Goal: Task Accomplishment & Management: Manage account settings

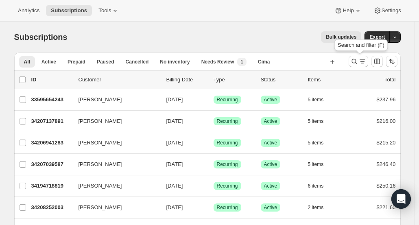
click at [354, 62] on icon "Search and filter results" at bounding box center [355, 61] width 8 height 8
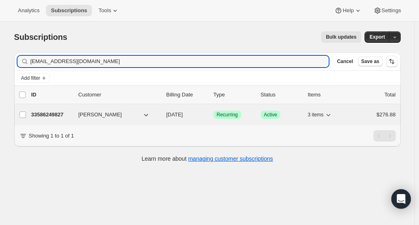
type input "[EMAIL_ADDRESS][DOMAIN_NAME]"
click at [42, 115] on p "33586249827" at bounding box center [51, 115] width 41 height 8
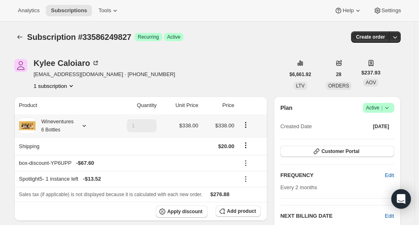
click at [78, 130] on div "Wineventures 6 Bottles" at bounding box center [62, 126] width 86 height 16
click at [86, 125] on icon at bounding box center [84, 126] width 8 height 8
click at [381, 151] on button "Customer Portal" at bounding box center [338, 151] width 114 height 11
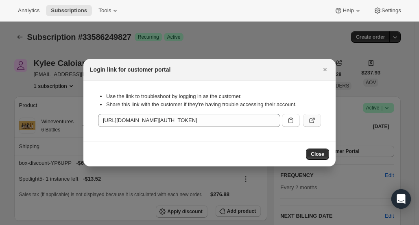
click at [318, 122] on button ":rce:" at bounding box center [312, 120] width 18 height 13
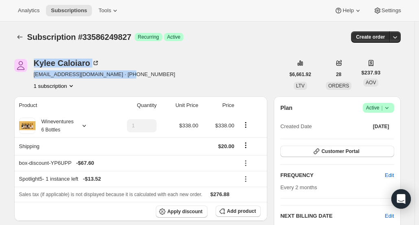
drag, startPoint x: 141, startPoint y: 78, endPoint x: 34, endPoint y: 61, distance: 108.1
click at [34, 61] on div "[PERSON_NAME] [EMAIL_ADDRESS][DOMAIN_NAME] · [PHONE_NUMBER] 1 subscription" at bounding box center [149, 74] width 271 height 31
copy div "[PERSON_NAME] [EMAIL_ADDRESS][DOMAIN_NAME] · [PHONE_NUMBER]"
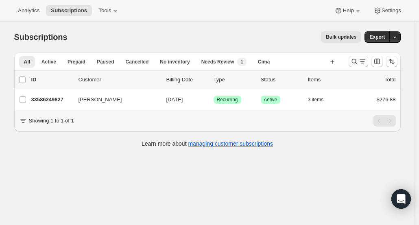
click at [354, 59] on icon "Search and filter results" at bounding box center [355, 61] width 8 height 8
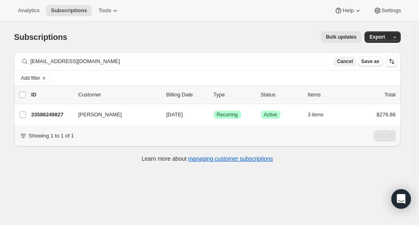
click at [350, 60] on span "Cancel" at bounding box center [345, 61] width 16 height 7
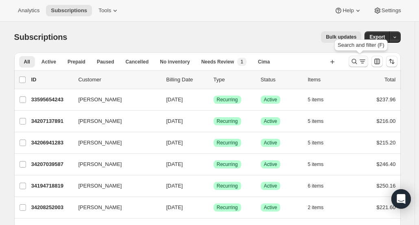
click at [359, 63] on icon "Search and filter results" at bounding box center [355, 61] width 8 height 8
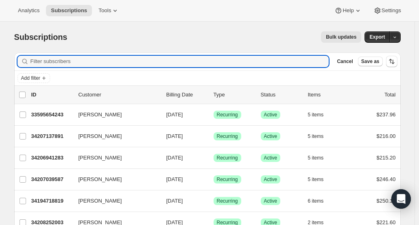
paste input "[EMAIL_ADDRESS][DOMAIN_NAME]"
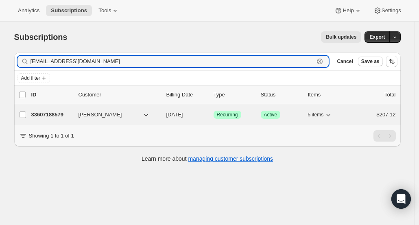
type input "[EMAIL_ADDRESS][DOMAIN_NAME]"
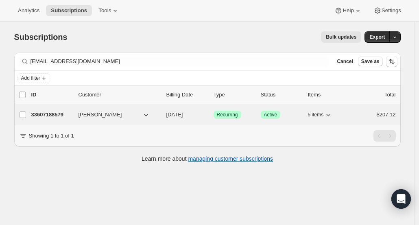
click at [60, 113] on p "33607188579" at bounding box center [51, 115] width 41 height 8
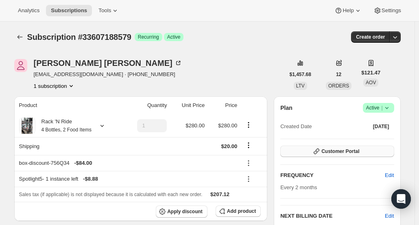
click at [368, 154] on button "Customer Portal" at bounding box center [338, 151] width 114 height 11
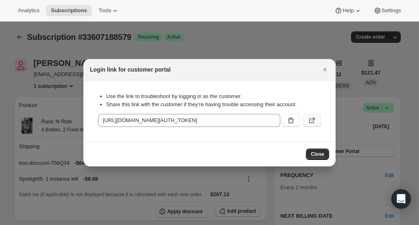
click at [314, 118] on icon ":rg8:" at bounding box center [313, 119] width 3 height 3
click at [316, 156] on span "Close" at bounding box center [317, 154] width 13 height 7
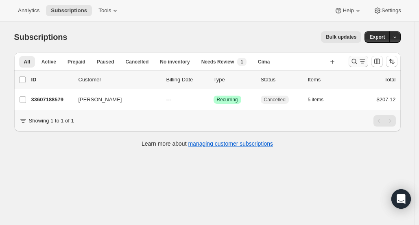
click at [357, 59] on icon "Search and filter results" at bounding box center [354, 61] width 5 height 5
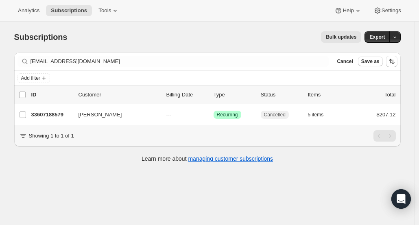
click at [356, 59] on button "Cancel" at bounding box center [345, 62] width 22 height 10
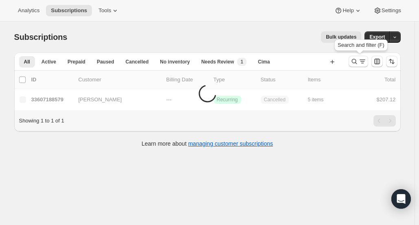
click at [357, 59] on icon "Search and filter results" at bounding box center [354, 61] width 5 height 5
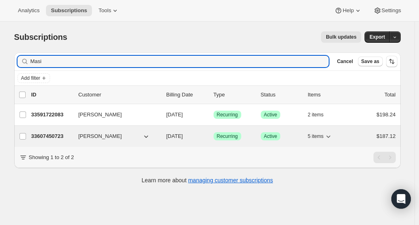
type input "Masi"
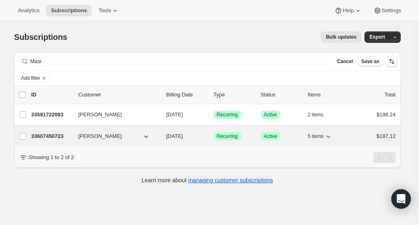
click at [49, 137] on p "33607450723" at bounding box center [51, 136] width 41 height 8
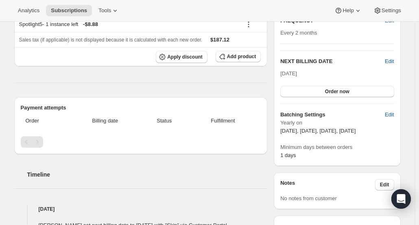
scroll to position [244, 0]
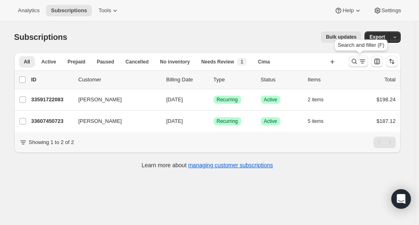
click at [357, 64] on icon "Search and filter results" at bounding box center [355, 61] width 8 height 8
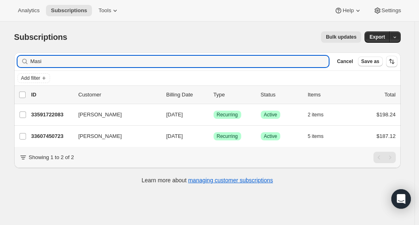
drag, startPoint x: 289, startPoint y: 63, endPoint x: 12, endPoint y: 48, distance: 277.0
click at [12, 48] on div "Filter subscribers Masi Clear Cancel Save as Add filter 0 selected Update next …" at bounding box center [204, 119] width 393 height 147
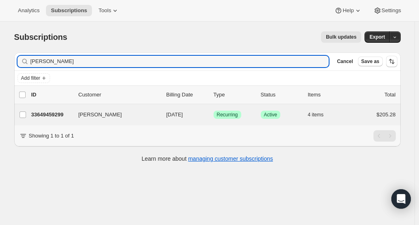
type input "[PERSON_NAME]"
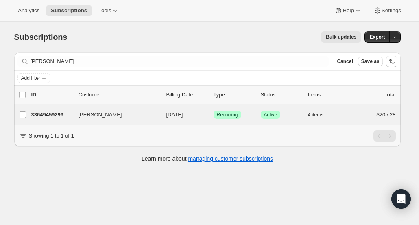
click at [51, 106] on div "[PERSON_NAME] 33649459299 [PERSON_NAME] [DATE] Success Recurring Success Active…" at bounding box center [207, 114] width 387 height 21
click at [51, 120] on div "[PERSON_NAME] 33649459299 [PERSON_NAME] [DATE] Success Recurring Success Active…" at bounding box center [207, 114] width 387 height 21
click at [51, 113] on p "33649459299" at bounding box center [51, 115] width 41 height 8
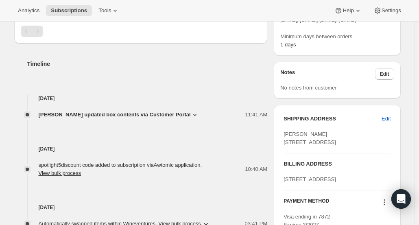
scroll to position [264, 0]
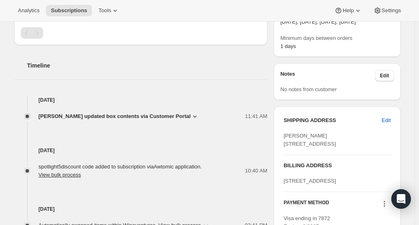
click at [138, 114] on span "[PERSON_NAME] updated box contents via Customer Portal" at bounding box center [115, 116] width 152 height 8
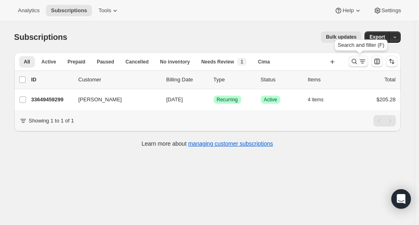
click at [355, 61] on icon "Search and filter results" at bounding box center [355, 61] width 8 height 8
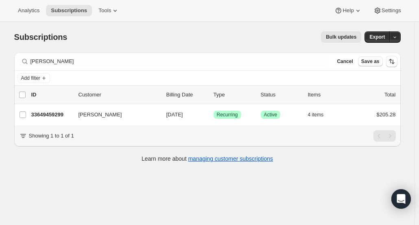
click at [353, 61] on span "Cancel" at bounding box center [345, 61] width 16 height 7
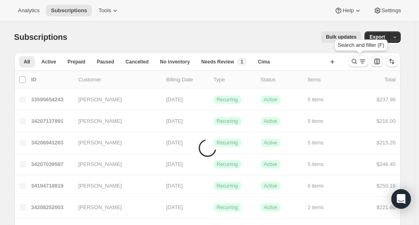
click at [355, 61] on icon "Search and filter results" at bounding box center [355, 61] width 8 height 8
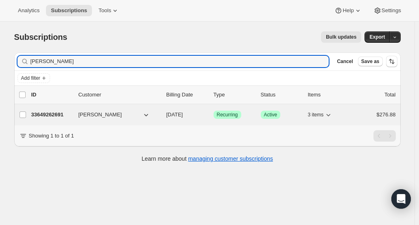
type input "[PERSON_NAME]"
click at [50, 112] on p "33649262691" at bounding box center [51, 115] width 41 height 8
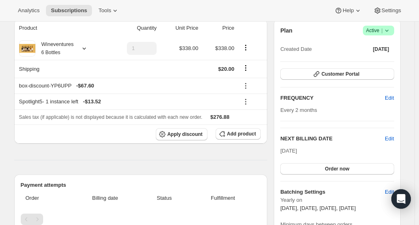
scroll to position [78, 0]
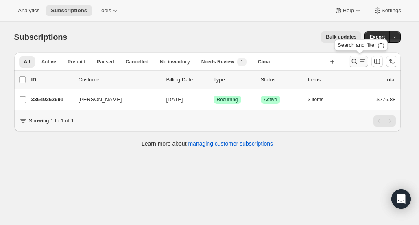
click at [354, 62] on icon "Search and filter results" at bounding box center [355, 61] width 8 height 8
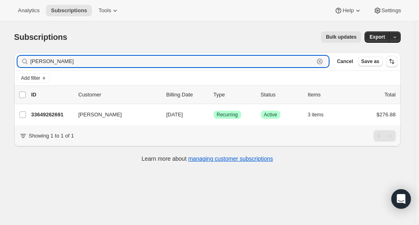
click at [324, 64] on icon "button" at bounding box center [320, 61] width 8 height 8
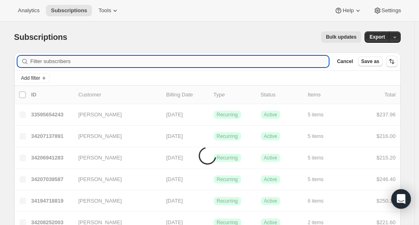
click at [318, 62] on input "Filter subscribers" at bounding box center [180, 61] width 299 height 11
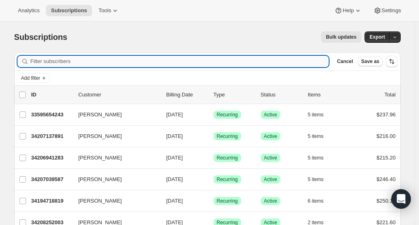
paste input "[PERSON_NAME]"
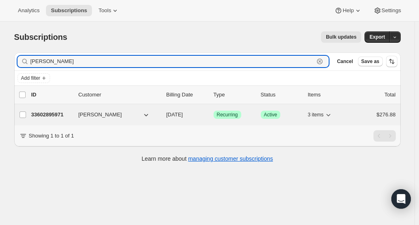
type input "[PERSON_NAME]"
click at [65, 116] on p "33602895971" at bounding box center [51, 115] width 41 height 8
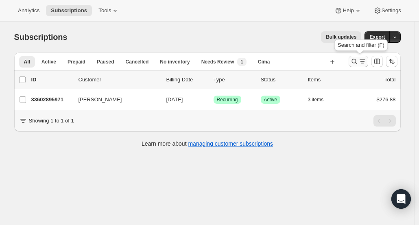
click at [357, 57] on icon "Search and filter results" at bounding box center [355, 61] width 8 height 8
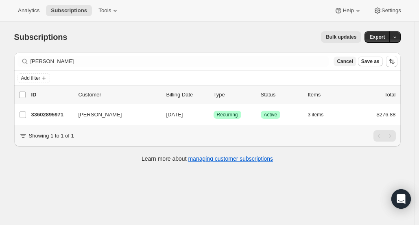
click at [345, 61] on span "Cancel" at bounding box center [345, 61] width 16 height 7
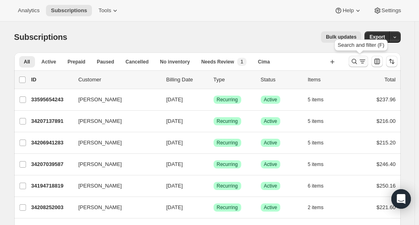
click at [353, 58] on icon "Search and filter results" at bounding box center [355, 61] width 8 height 8
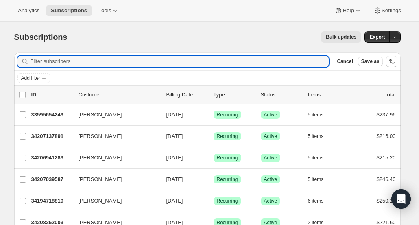
paste input "[PERSON_NAME]"
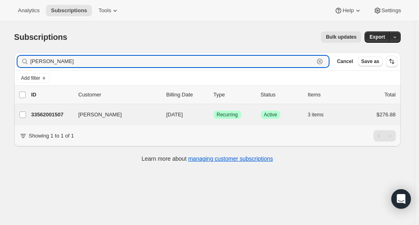
type input "[PERSON_NAME]"
click at [55, 123] on div "[PERSON_NAME] 33562001507 [PERSON_NAME] [DATE] Success Recurring Success Active…" at bounding box center [207, 114] width 387 height 21
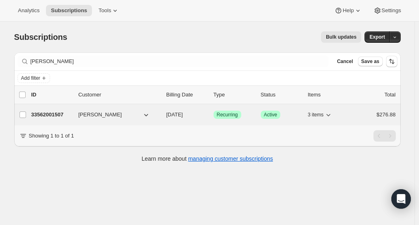
click at [51, 116] on p "33562001507" at bounding box center [51, 115] width 41 height 8
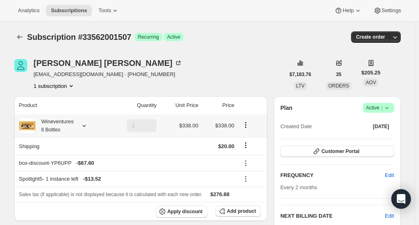
click at [88, 127] on icon at bounding box center [84, 126] width 8 height 8
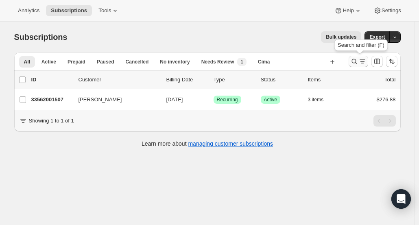
click at [361, 58] on icon "Search and filter results" at bounding box center [363, 61] width 8 height 8
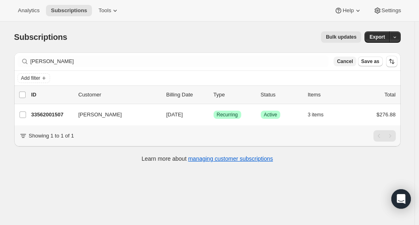
click at [352, 61] on span "Cancel" at bounding box center [345, 61] width 16 height 7
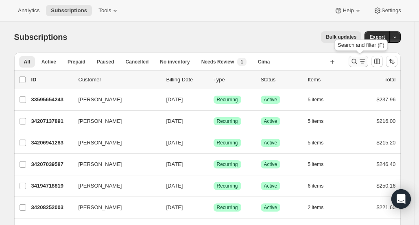
click at [356, 63] on icon "Search and filter results" at bounding box center [354, 61] width 5 height 5
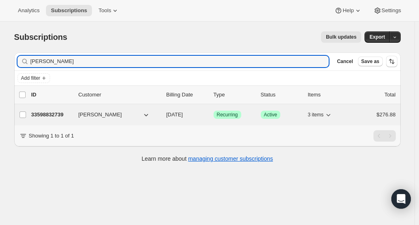
type input "[PERSON_NAME]"
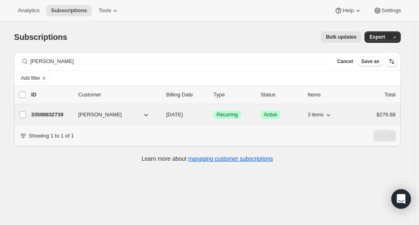
click at [48, 117] on p "33598832739" at bounding box center [51, 115] width 41 height 8
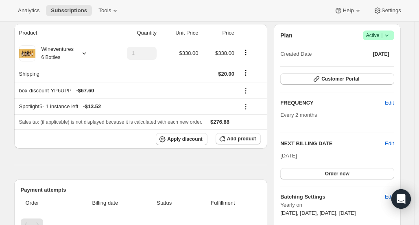
scroll to position [28, 0]
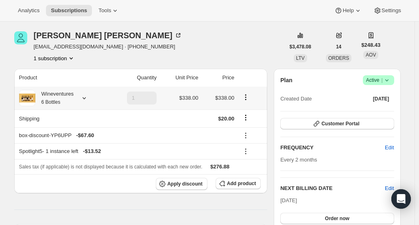
click at [76, 99] on div "Wineventures 6 Bottles" at bounding box center [62, 98] width 86 height 16
click at [88, 100] on icon at bounding box center [84, 98] width 8 height 8
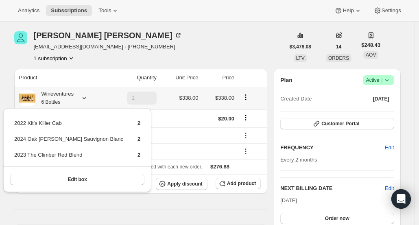
click at [88, 100] on icon at bounding box center [84, 98] width 8 height 8
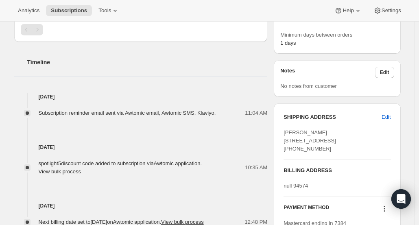
scroll to position [0, 0]
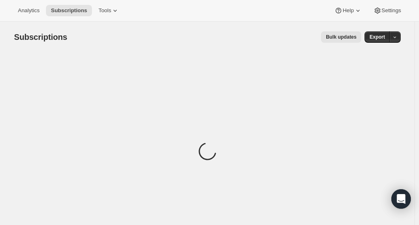
click at [345, 39] on span "Bulk updates" at bounding box center [341, 37] width 31 height 7
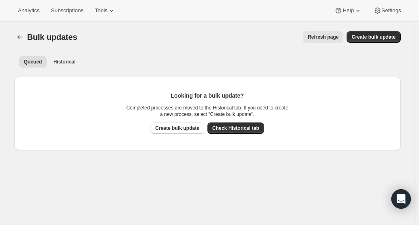
click at [218, 54] on div "Queued Historical More views Queued Historical More views" at bounding box center [207, 62] width 387 height 18
click at [110, 57] on ul "Queued Historical More views" at bounding box center [208, 61] width 380 height 11
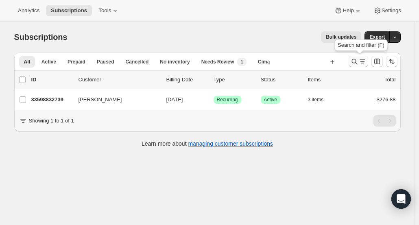
click at [355, 60] on icon "Search and filter results" at bounding box center [355, 61] width 8 height 8
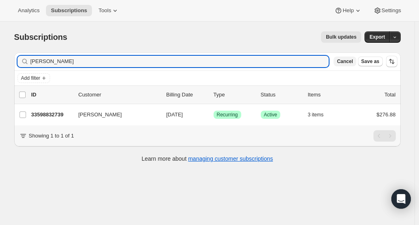
click at [346, 64] on span "Cancel" at bounding box center [345, 61] width 16 height 7
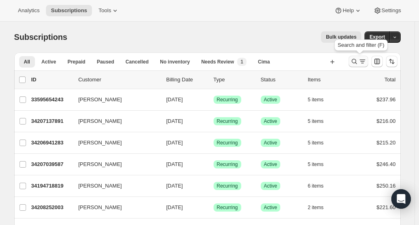
click at [355, 59] on icon "Search and filter results" at bounding box center [354, 61] width 5 height 5
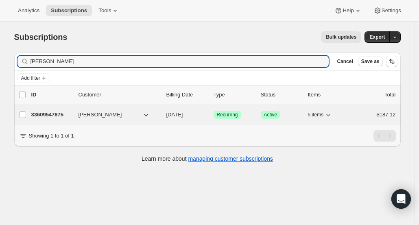
type input "[PERSON_NAME]"
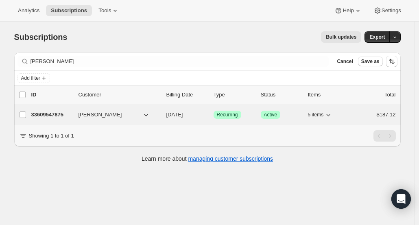
click at [58, 113] on p "33609547875" at bounding box center [51, 115] width 41 height 8
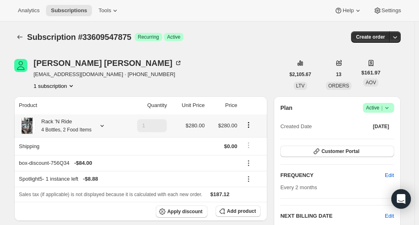
click at [84, 125] on div "Rack 'N Ride 4 Bottles, 2 Food Items" at bounding box center [63, 126] width 56 height 16
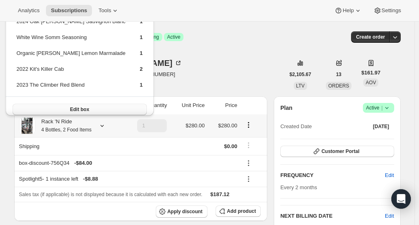
click at [81, 112] on button "Edit box" at bounding box center [80, 109] width 134 height 11
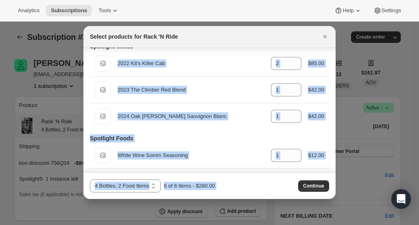
scroll to position [33, 0]
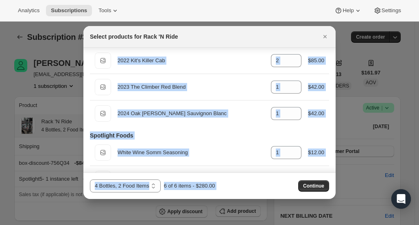
drag, startPoint x: 336, startPoint y: 70, endPoint x: 336, endPoint y: 79, distance: 9.0
click at [233, 136] on div "Spotlight Foods" at bounding box center [209, 136] width 239 height 8
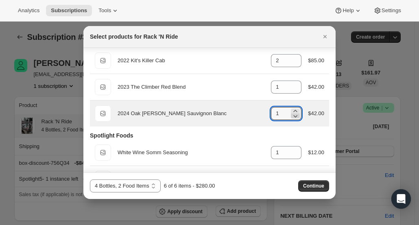
click at [294, 116] on icon ":r2o6:" at bounding box center [296, 116] width 4 height 2
type input "0"
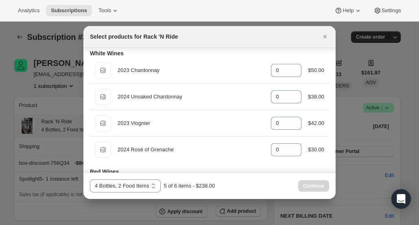
scroll to position [178, 0]
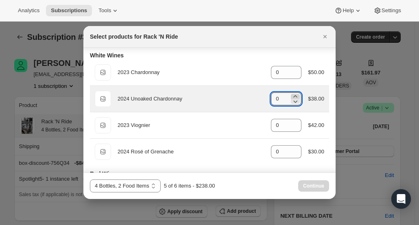
click at [292, 94] on icon ":r2o6:" at bounding box center [296, 96] width 8 height 8
type input "1"
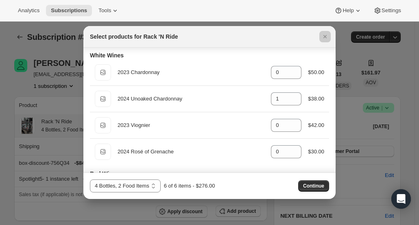
drag, startPoint x: 337, startPoint y: 126, endPoint x: 337, endPoint y: 135, distance: 9.4
click at [337, 135] on div at bounding box center [209, 112] width 419 height 225
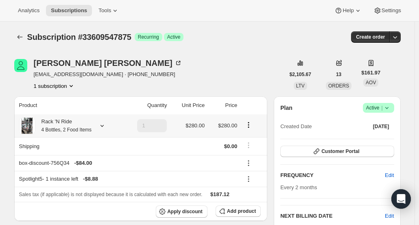
click at [250, 123] on icon "Product actions" at bounding box center [248, 122] width 1 height 1
click at [253, 142] on span "Edit box" at bounding box center [250, 141] width 19 height 6
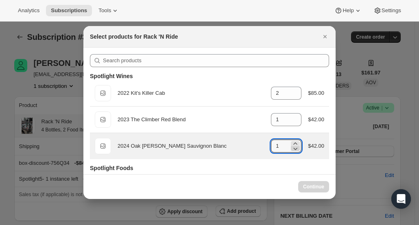
click at [294, 148] on icon ":r2p2:" at bounding box center [296, 149] width 4 height 2
type input "0"
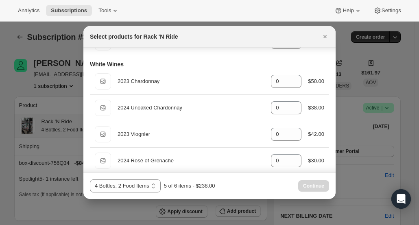
scroll to position [171, 0]
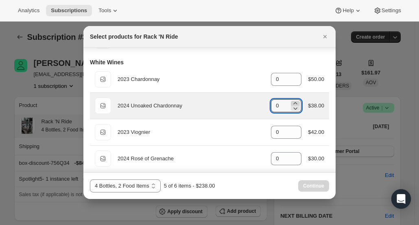
click at [293, 103] on icon ":r2p2:" at bounding box center [296, 103] width 8 height 8
type input "1"
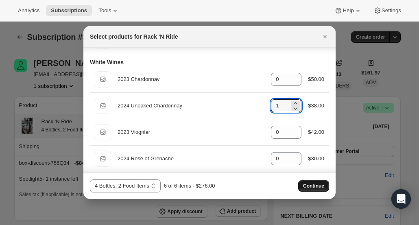
click at [317, 184] on span "Continue" at bounding box center [313, 186] width 21 height 7
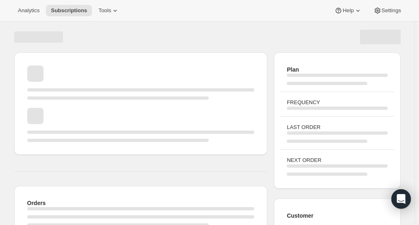
click at [325, 33] on div "Page loading" at bounding box center [207, 37] width 387 height 15
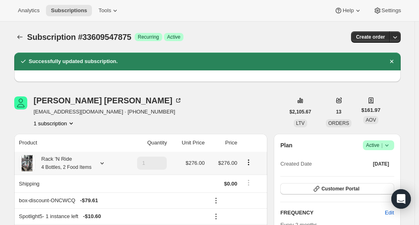
click at [51, 159] on div "Rack 'N Ride 4 Bottles, 2 Food Items" at bounding box center [63, 163] width 56 height 16
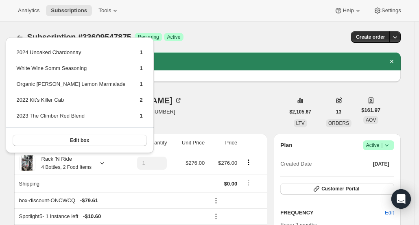
click at [248, 14] on div "Analytics Subscriptions Tools Help Settings" at bounding box center [209, 11] width 419 height 22
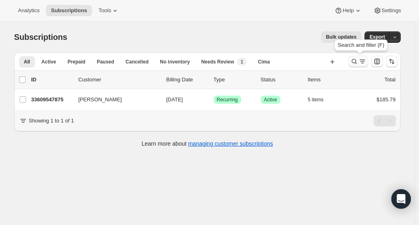
click at [352, 62] on button "Search and filter results" at bounding box center [359, 61] width 20 height 11
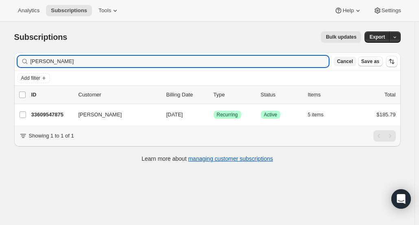
click at [350, 62] on span "Cancel" at bounding box center [345, 61] width 16 height 7
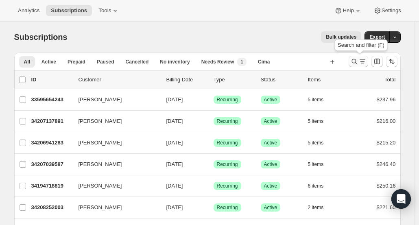
click at [356, 61] on icon "Search and filter results" at bounding box center [355, 61] width 8 height 8
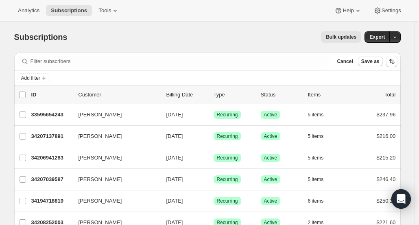
click at [353, 61] on span "Cancel" at bounding box center [345, 61] width 16 height 7
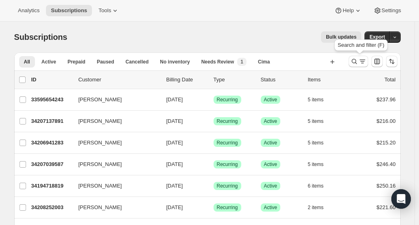
click at [356, 61] on icon "Search and filter results" at bounding box center [355, 61] width 8 height 8
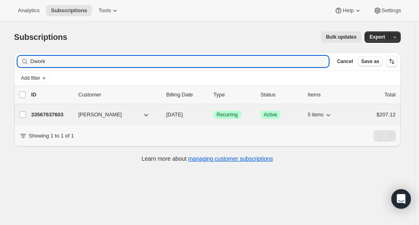
type input "Dwork"
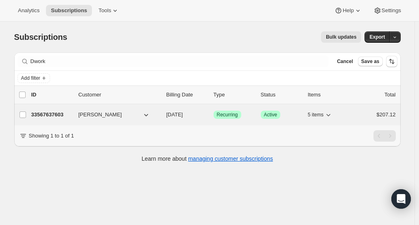
click at [42, 118] on div "33567637603 [PERSON_NAME] [DATE] Success Recurring Success Active 5 items $207.…" at bounding box center [213, 114] width 365 height 11
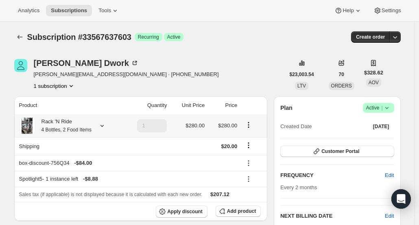
click at [70, 131] on small "4 Bottles, 2 Food Items" at bounding box center [67, 130] width 50 height 6
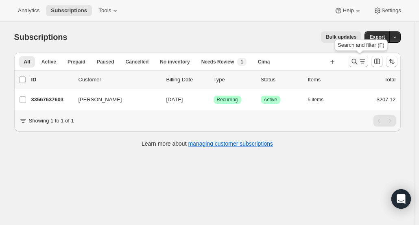
click at [352, 61] on button "Search and filter results" at bounding box center [359, 61] width 20 height 11
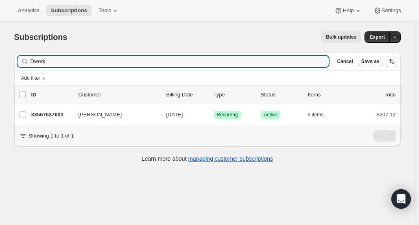
click at [352, 61] on span "Cancel" at bounding box center [345, 61] width 16 height 7
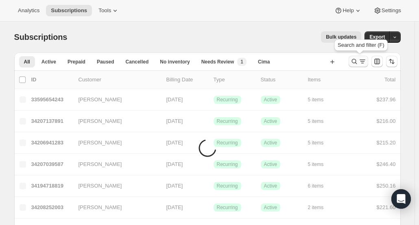
click at [354, 60] on icon "Search and filter results" at bounding box center [355, 61] width 8 height 8
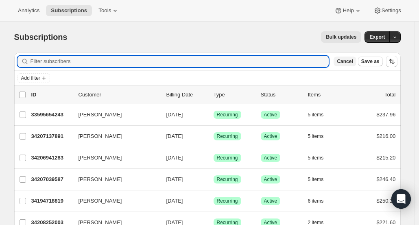
paste input "[PERSON_NAME]"
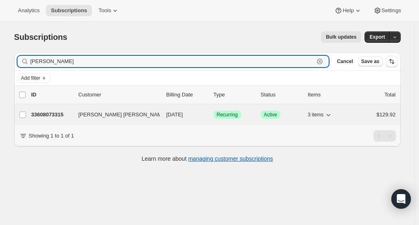
type input "[PERSON_NAME]"
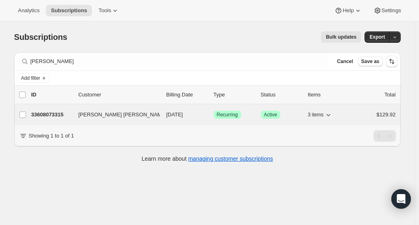
click at [60, 110] on div "33608073315 [PERSON_NAME] [PERSON_NAME] [DATE] Success Recurring Success Active…" at bounding box center [213, 114] width 365 height 11
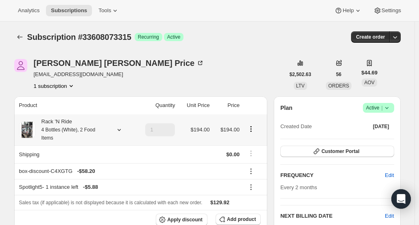
click at [90, 124] on div "Rack 'N Ride 4 Bottles (White), 2 Food Items" at bounding box center [71, 130] width 73 height 24
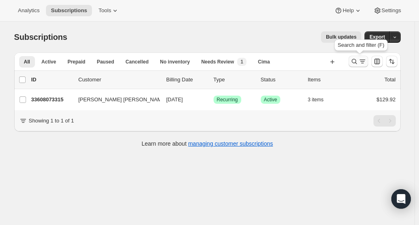
click at [354, 61] on icon "Search and filter results" at bounding box center [354, 61] width 5 height 5
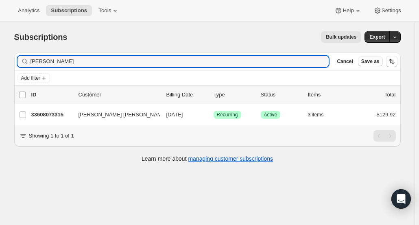
click at [353, 61] on span "Cancel" at bounding box center [345, 61] width 16 height 7
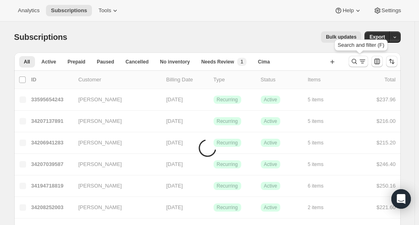
click at [354, 61] on icon "Search and filter results" at bounding box center [354, 61] width 5 height 5
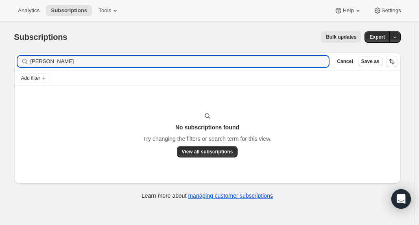
type input "[PERSON_NAME]"
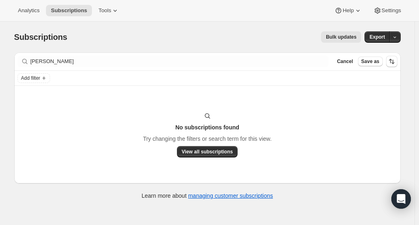
click at [48, 100] on div "No subscriptions found Try changing the filters or search term for this view. V…" at bounding box center [207, 135] width 387 height 98
